Goal: Task Accomplishment & Management: Complete application form

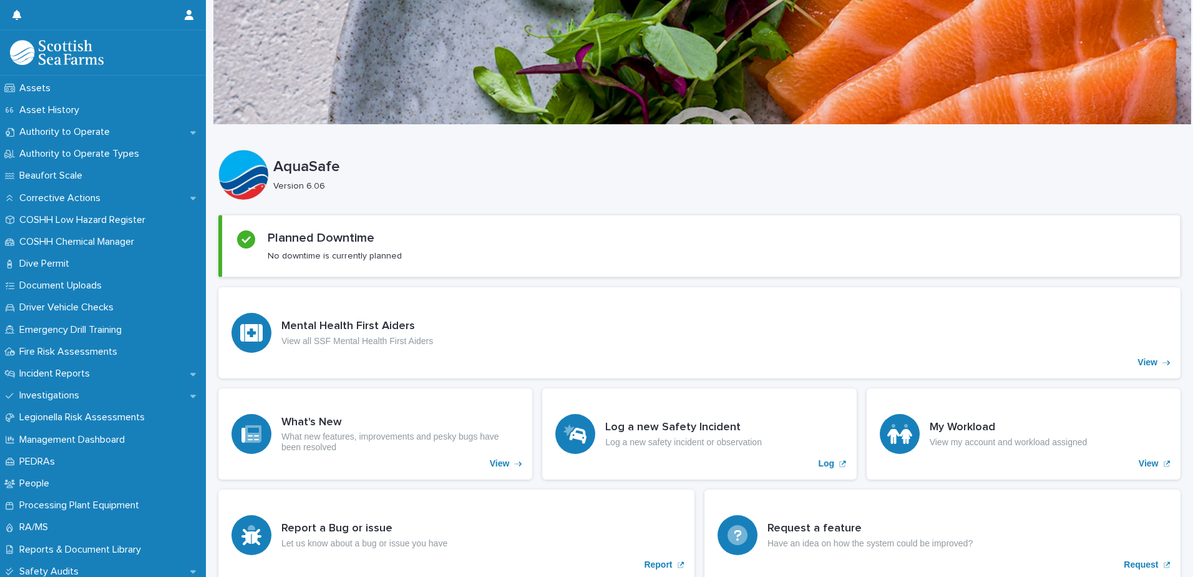
scroll to position [218, 0]
click at [66, 373] on p "Incident Reports" at bounding box center [57, 373] width 86 height 12
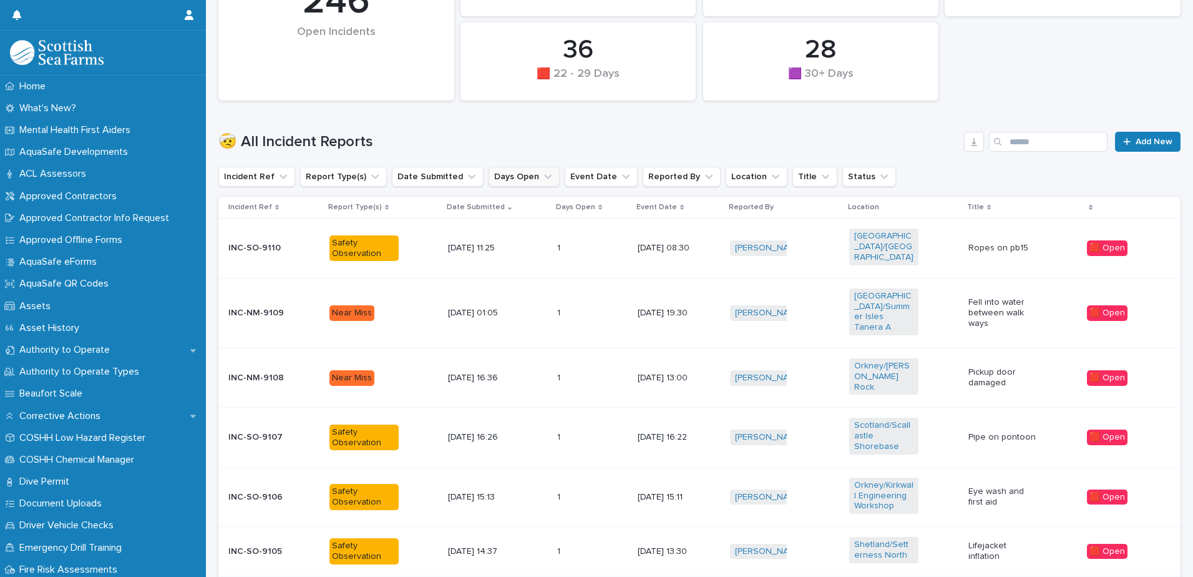
scroll to position [293, 0]
click at [944, 353] on div "Orkney/[PERSON_NAME] Rock" at bounding box center [904, 377] width 109 height 49
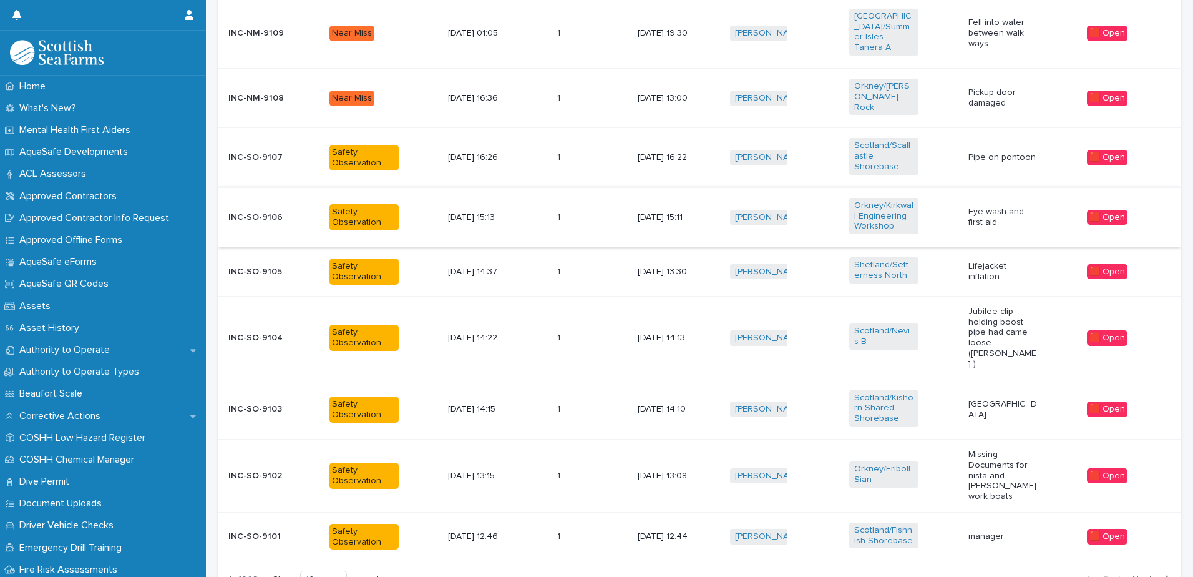
scroll to position [573, 0]
click at [698, 465] on div "18/9/2025 13:08" at bounding box center [679, 475] width 83 height 21
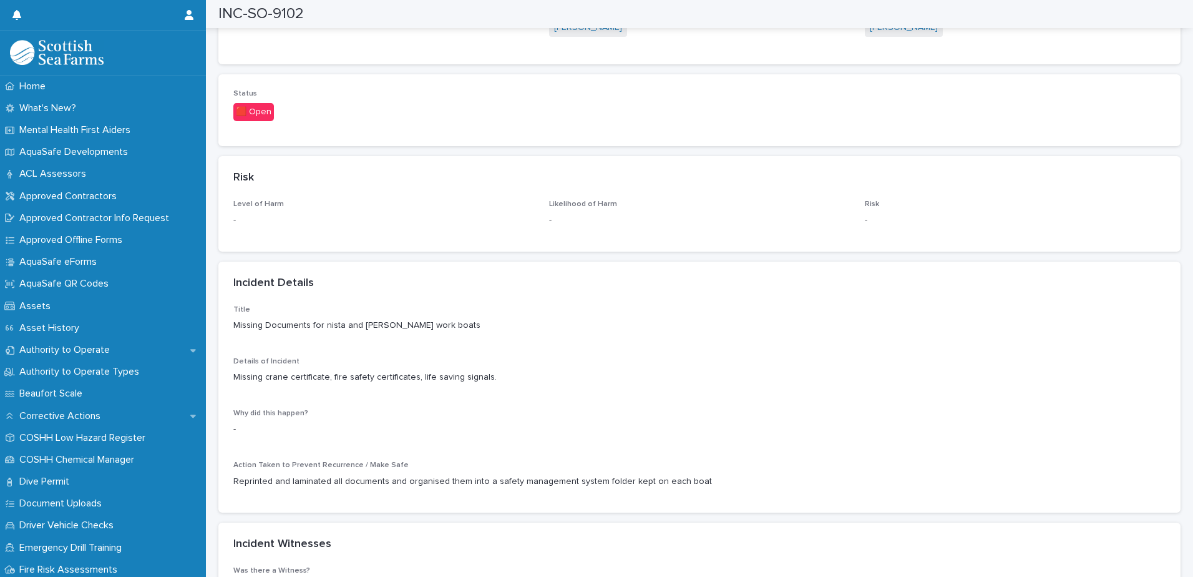
scroll to position [747, 0]
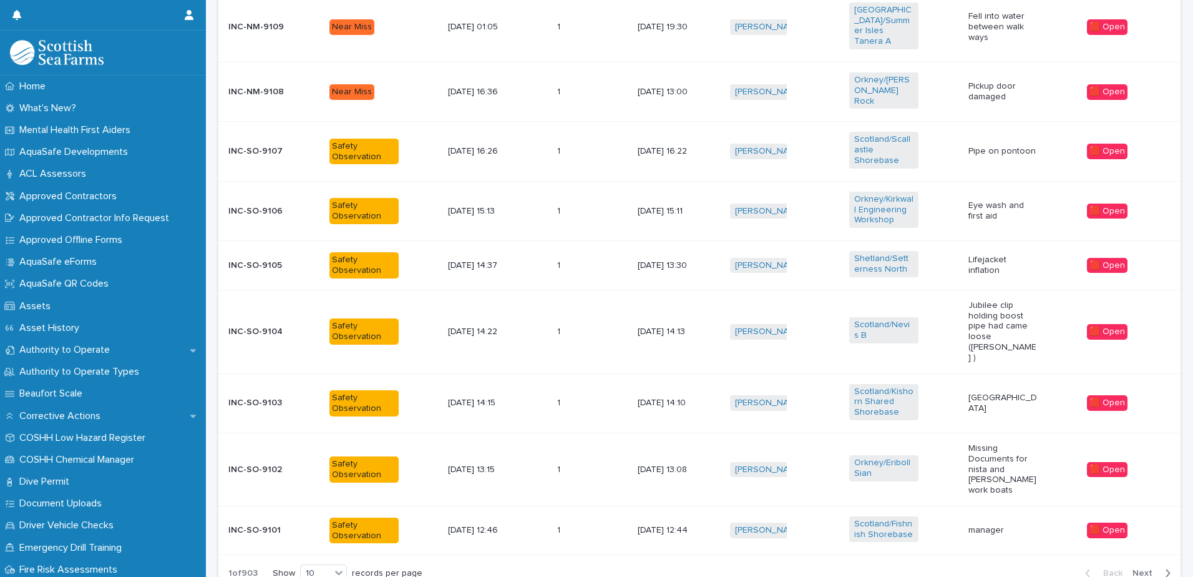
scroll to position [610, 0]
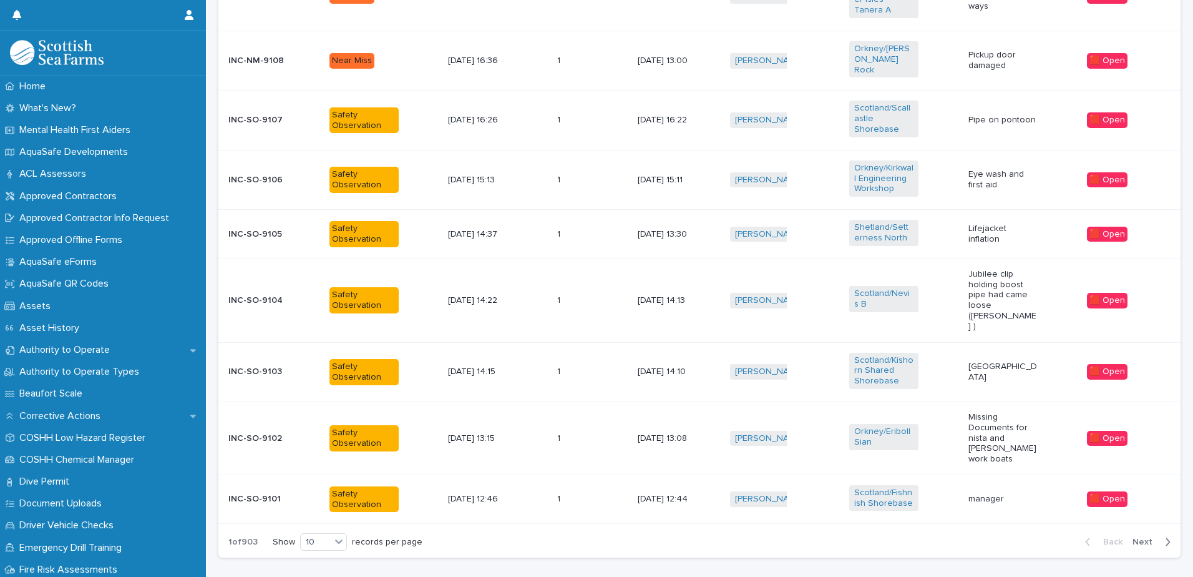
click at [1135, 536] on button "Next" at bounding box center [1154, 541] width 53 height 11
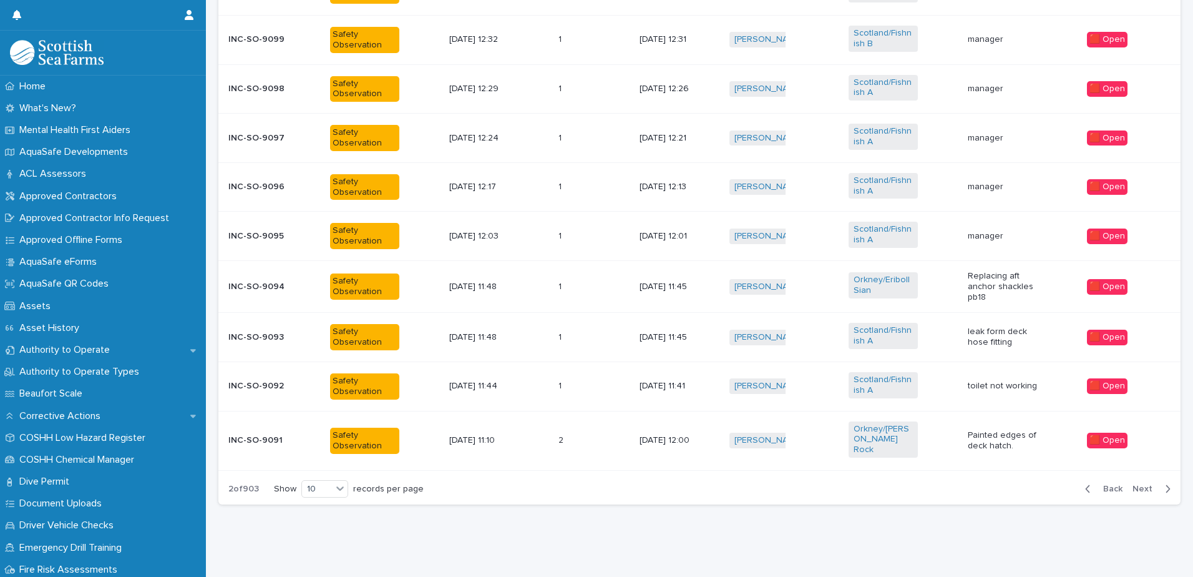
scroll to position [544, 0]
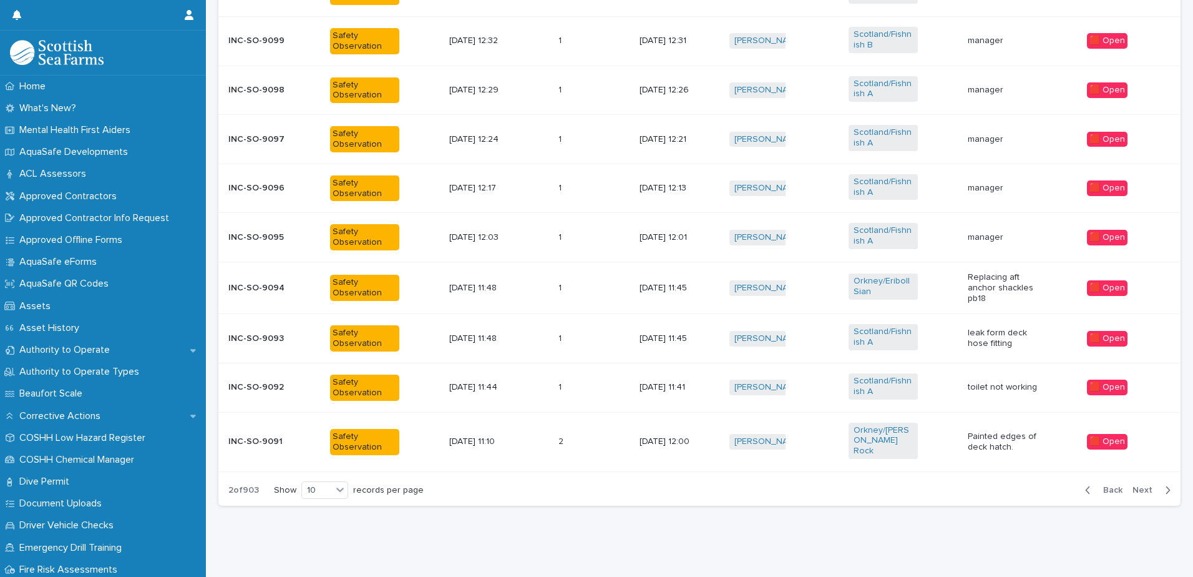
click at [1085, 484] on div "button" at bounding box center [1090, 489] width 11 height 11
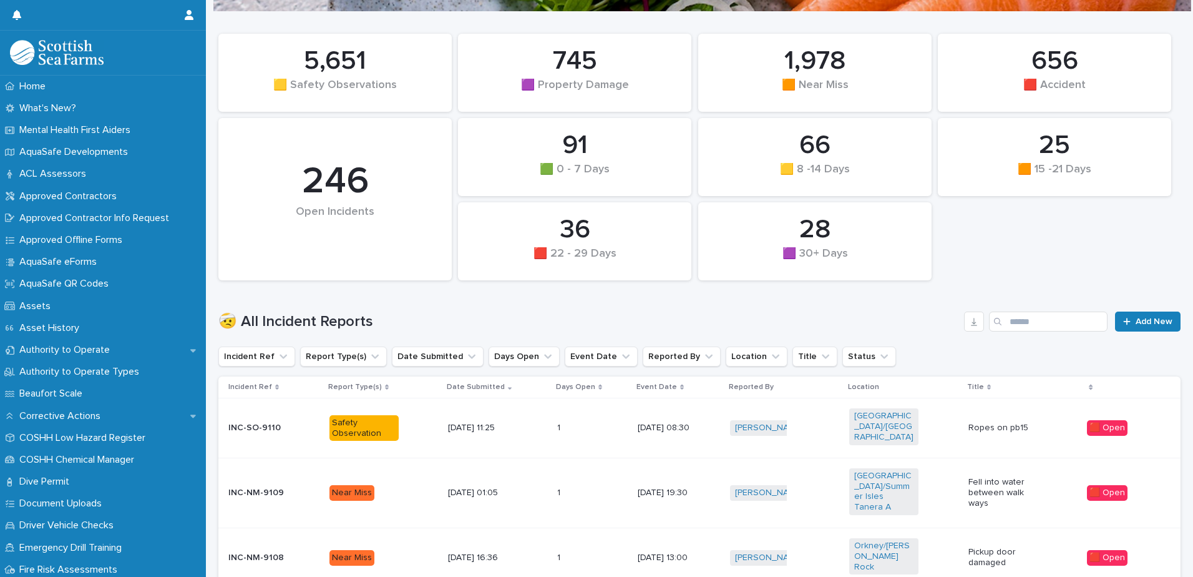
scroll to position [112, 0]
click at [1124, 321] on div at bounding box center [1130, 322] width 12 height 9
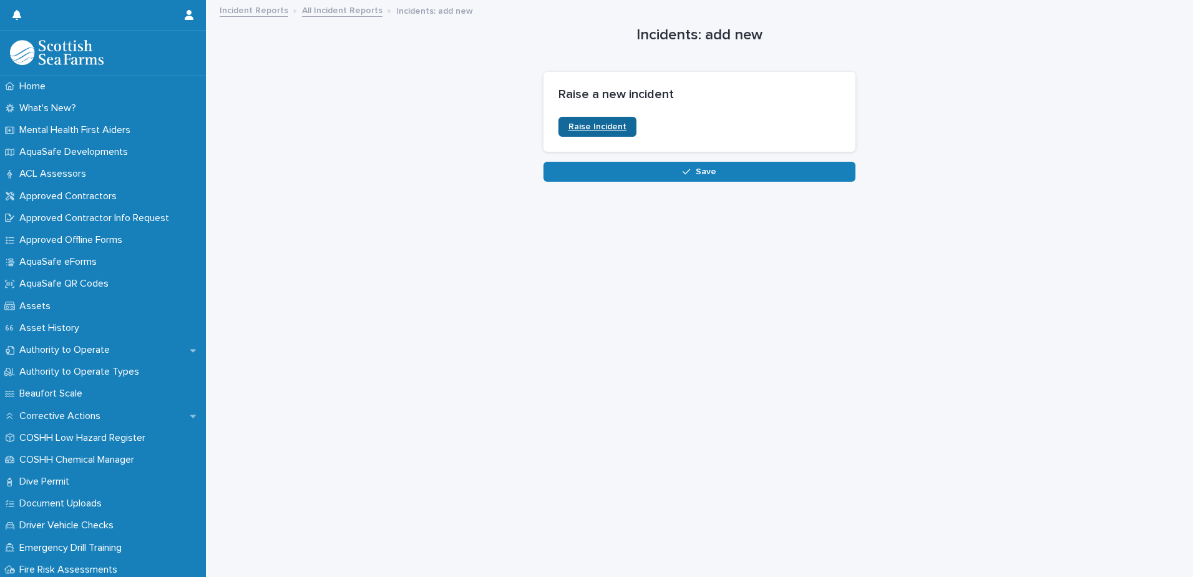
click at [598, 131] on link "Raise Incident" at bounding box center [598, 127] width 78 height 20
click at [601, 127] on span "Raise Incident" at bounding box center [598, 126] width 58 height 9
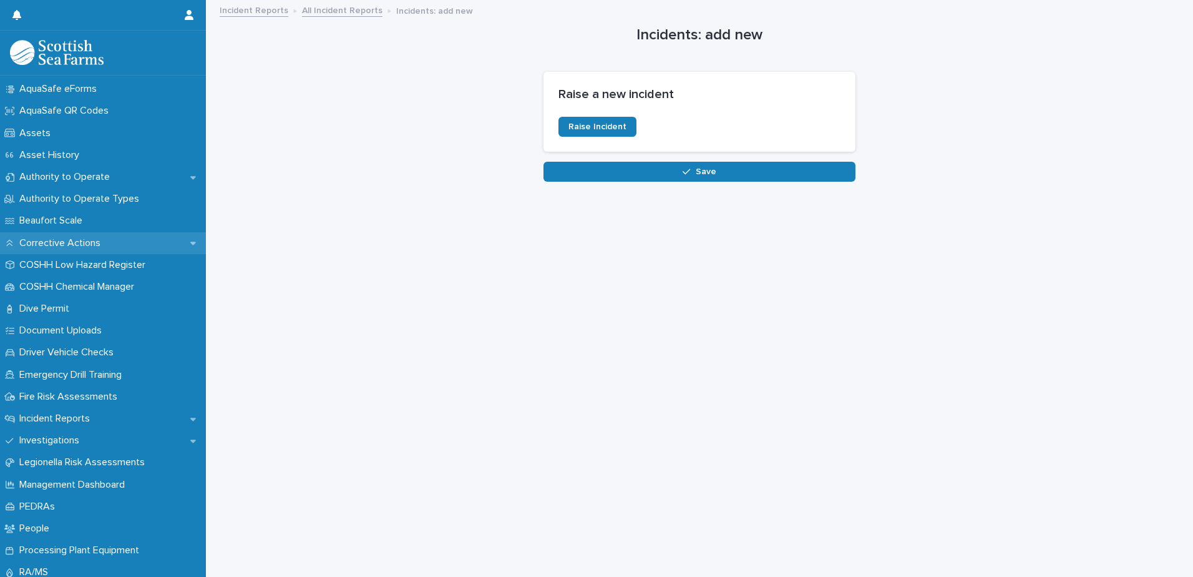
scroll to position [175, 0]
click at [92, 421] on p "Incident Reports" at bounding box center [57, 417] width 86 height 12
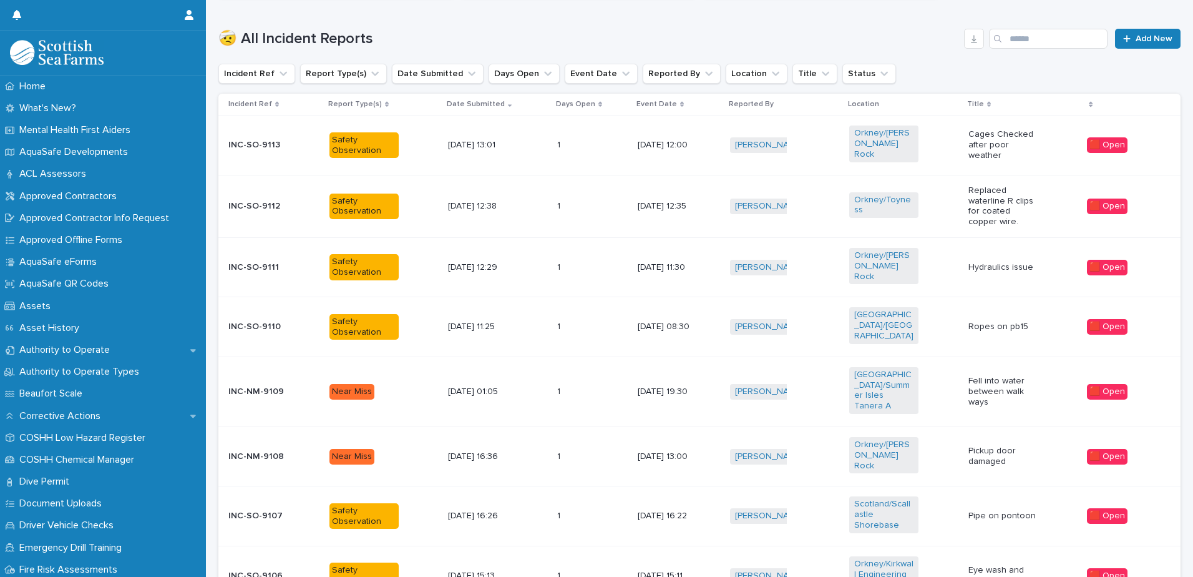
scroll to position [592, 0]
